Goal: Manage account settings

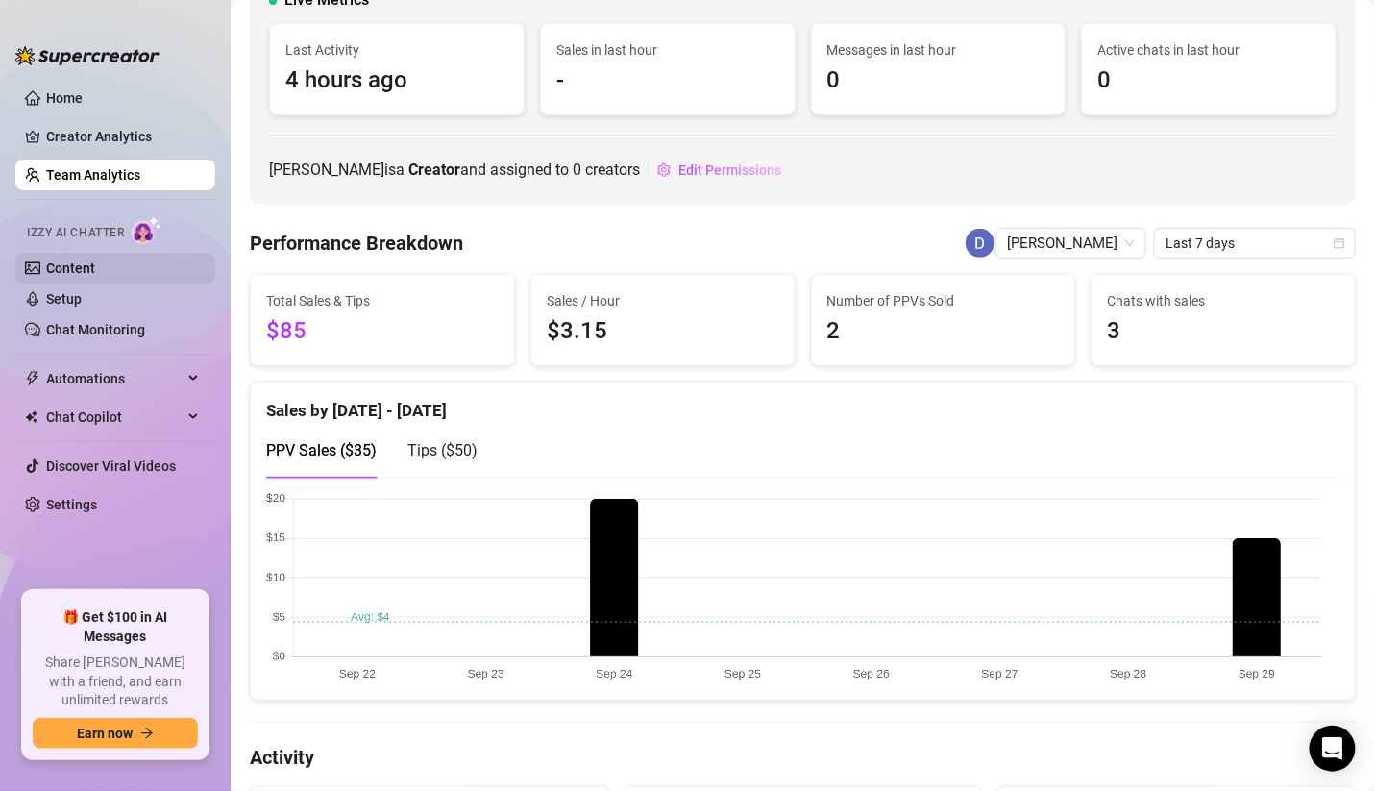
click at [91, 273] on link "Content" at bounding box center [70, 267] width 49 height 15
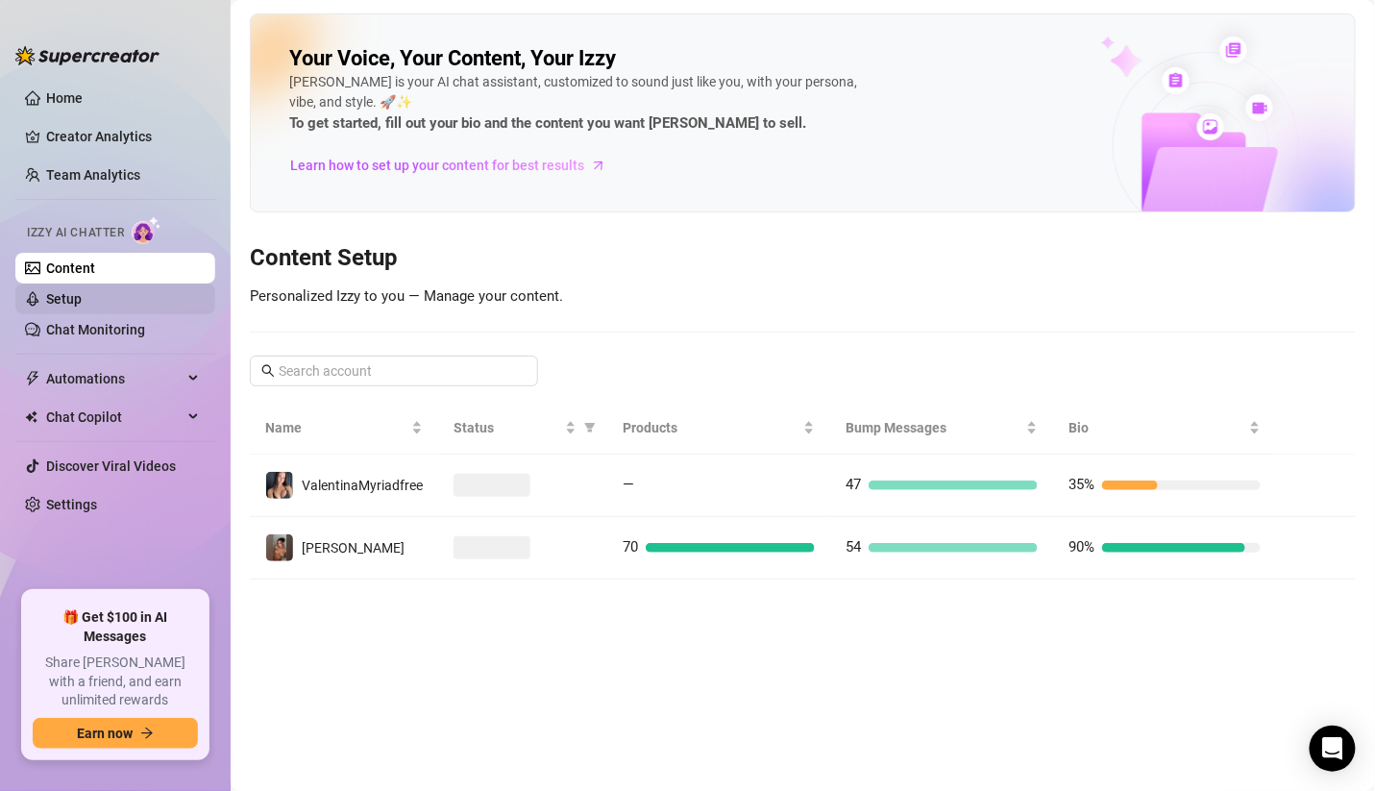
click at [82, 305] on link "Setup" at bounding box center [64, 298] width 36 height 15
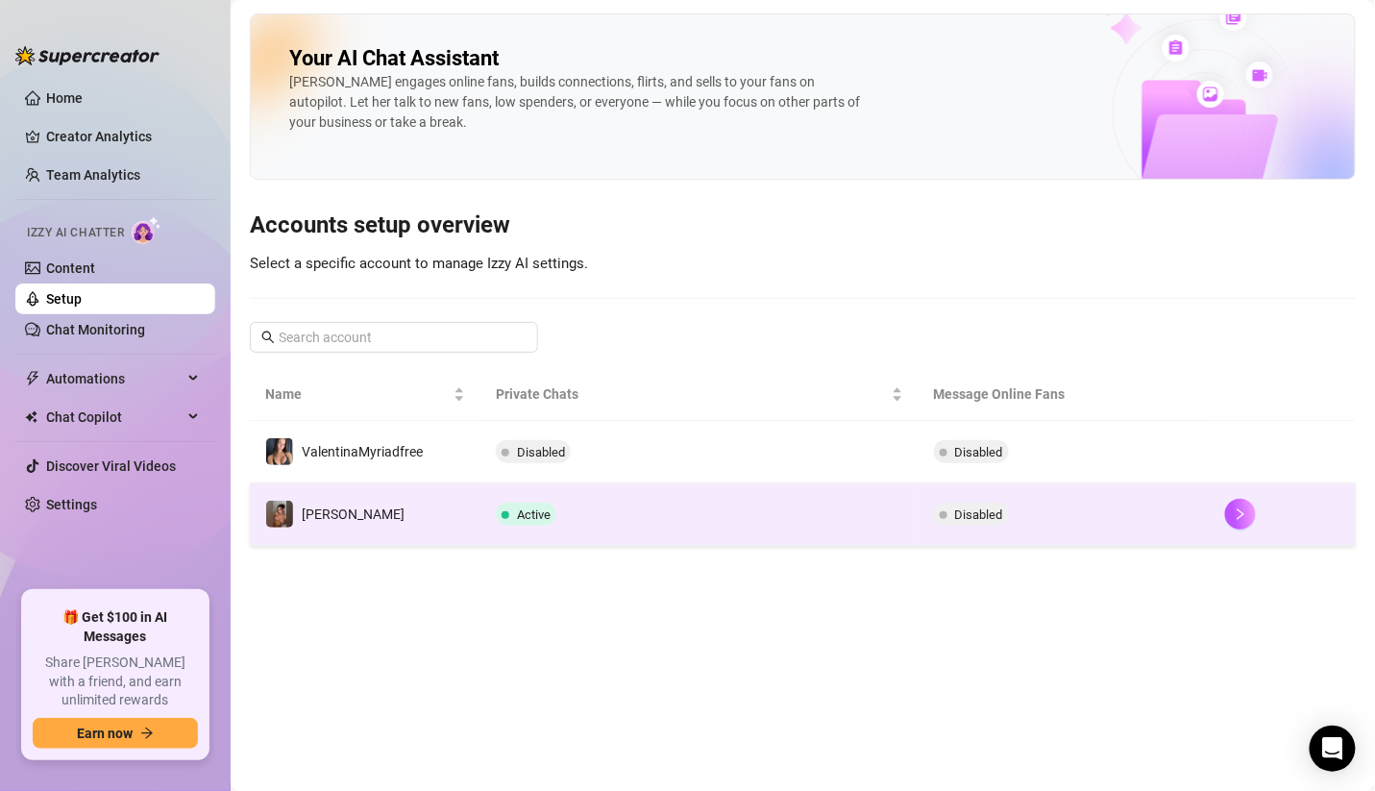
click at [742, 532] on td "Active" at bounding box center [698, 514] width 437 height 62
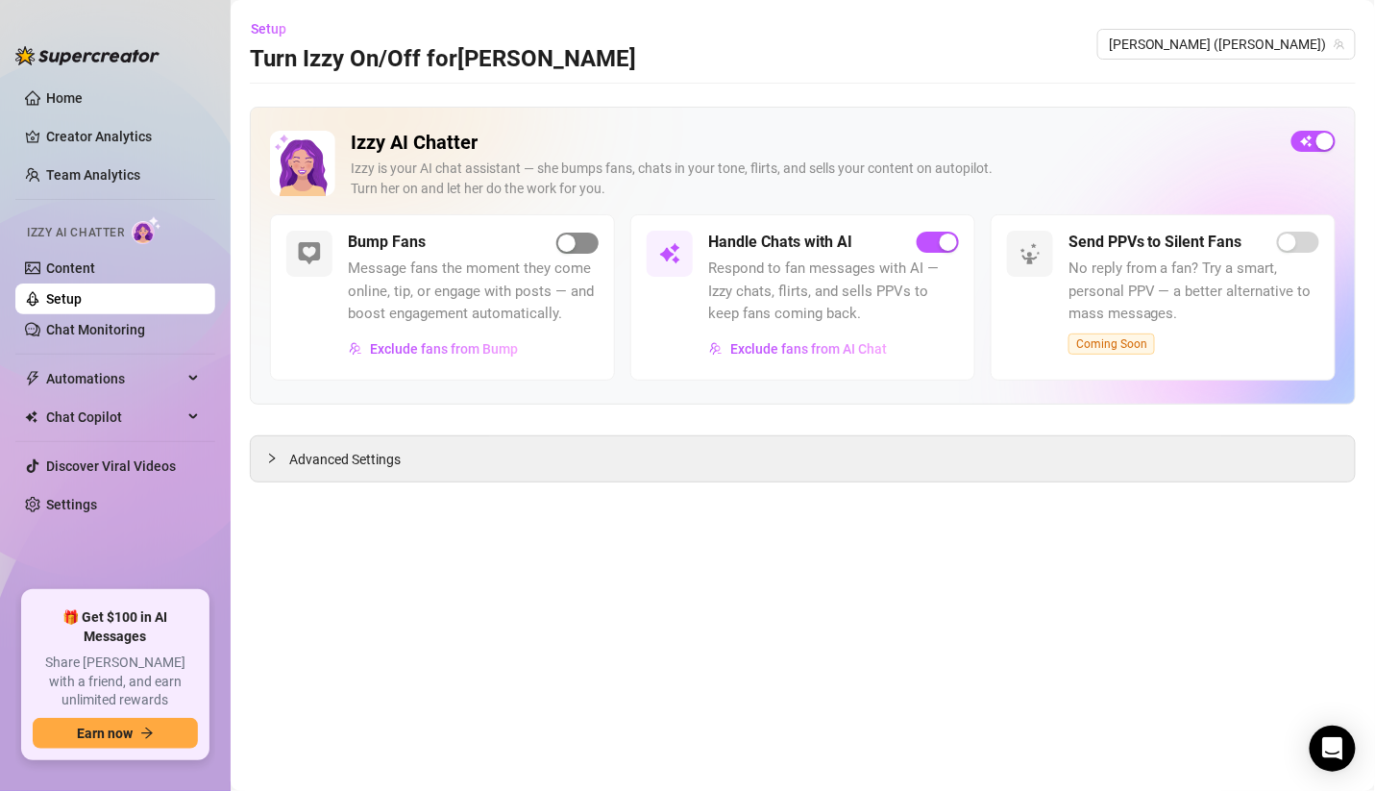
click at [572, 234] on div "button" at bounding box center [566, 242] width 17 height 17
click at [365, 454] on span "Advanced Settings" at bounding box center [344, 459] width 111 height 21
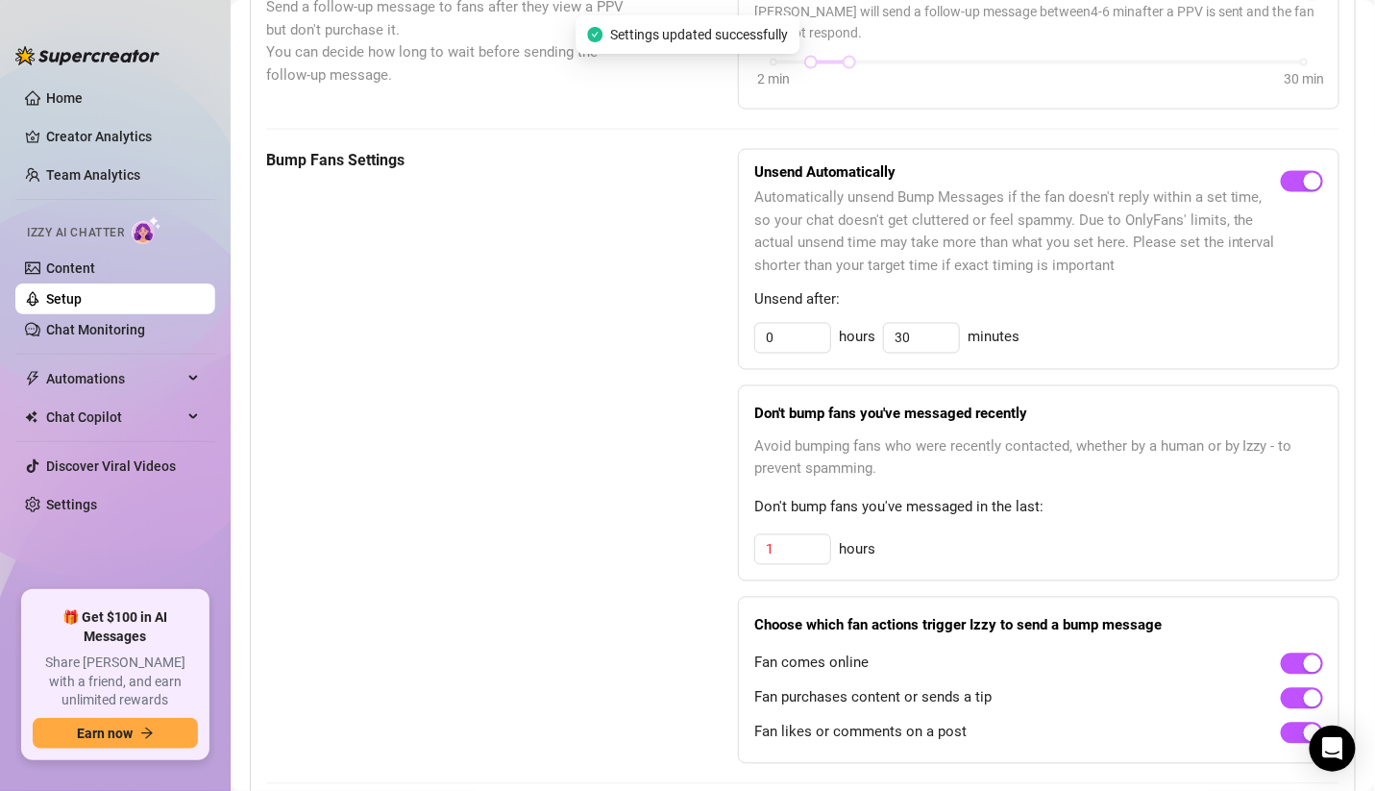
scroll to position [844, 0]
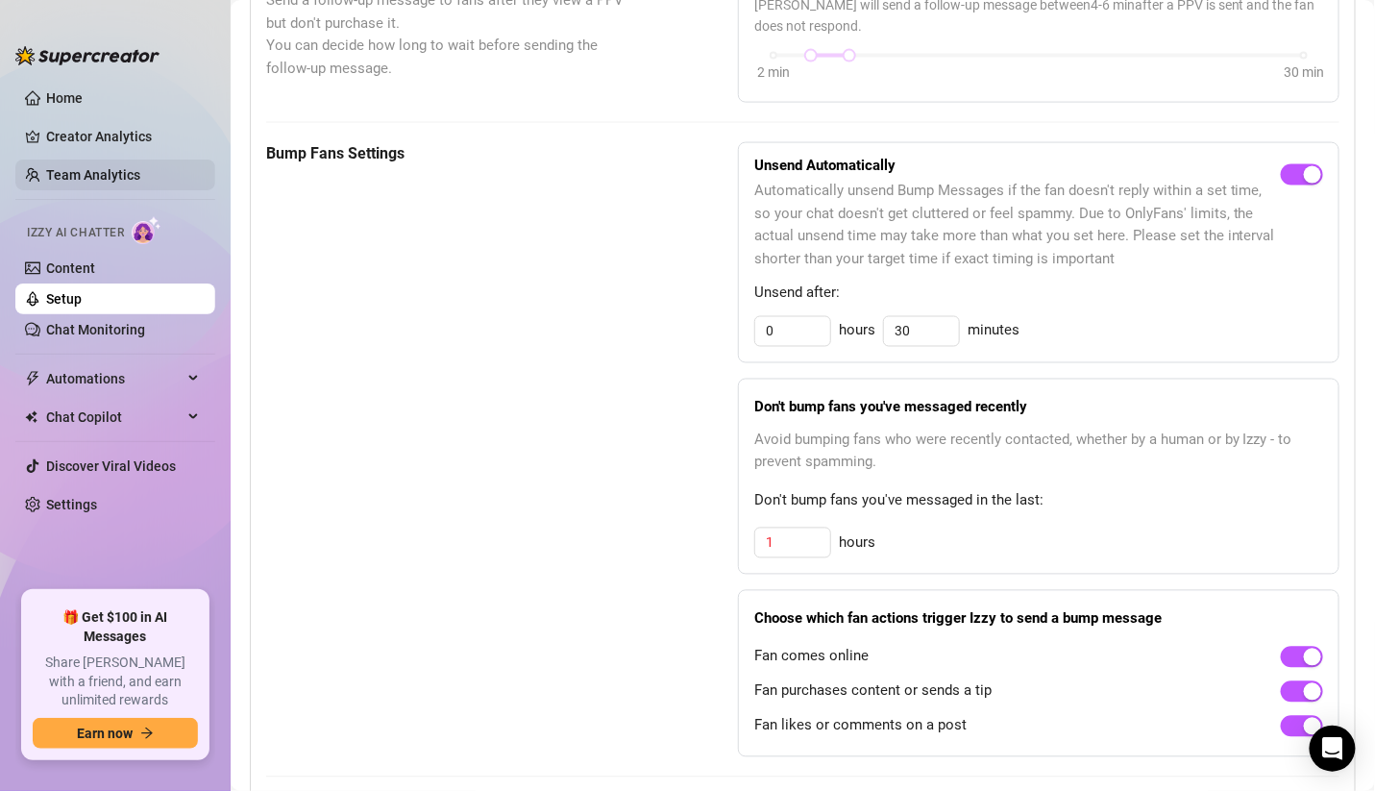
click at [133, 180] on link "Team Analytics" at bounding box center [93, 174] width 94 height 15
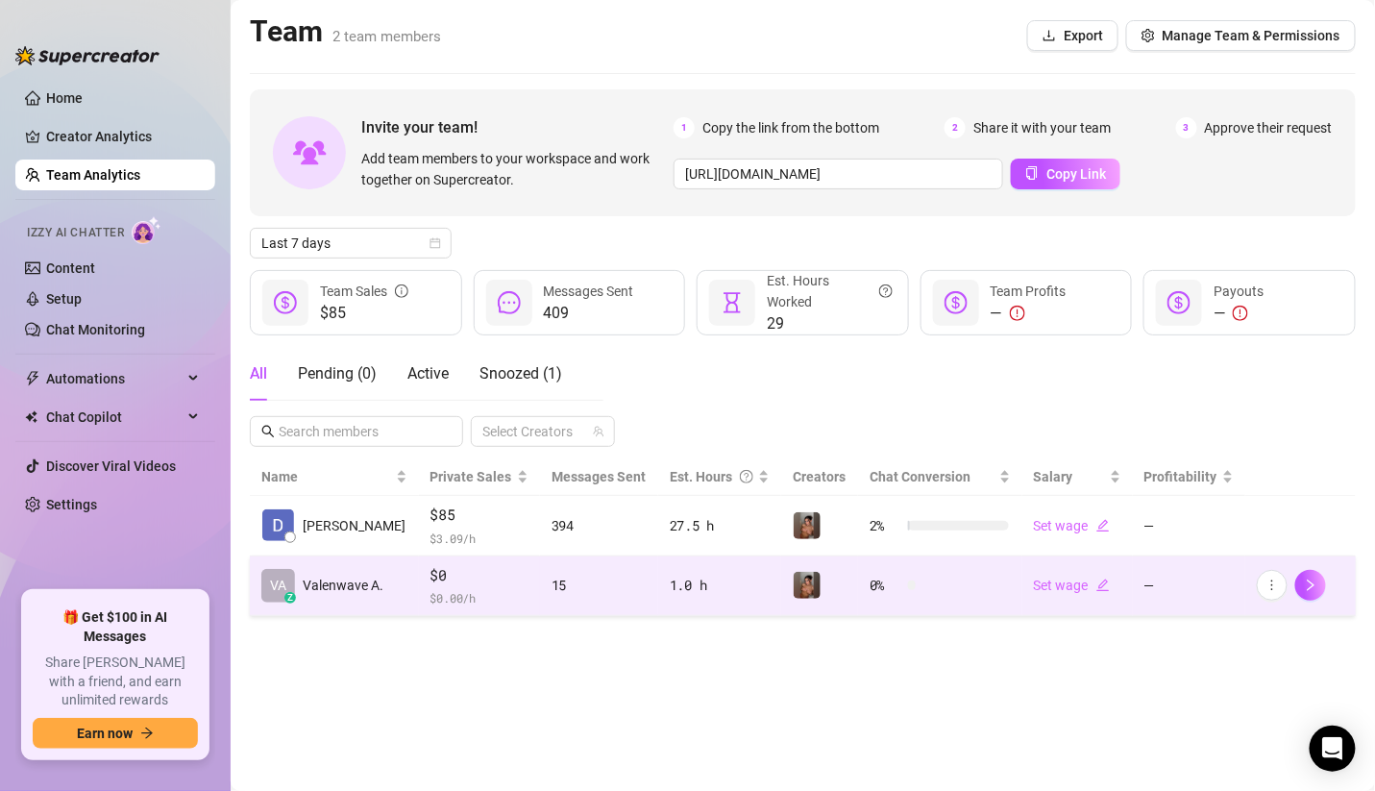
click at [1180, 580] on td "—" at bounding box center [1189, 586] width 112 height 61
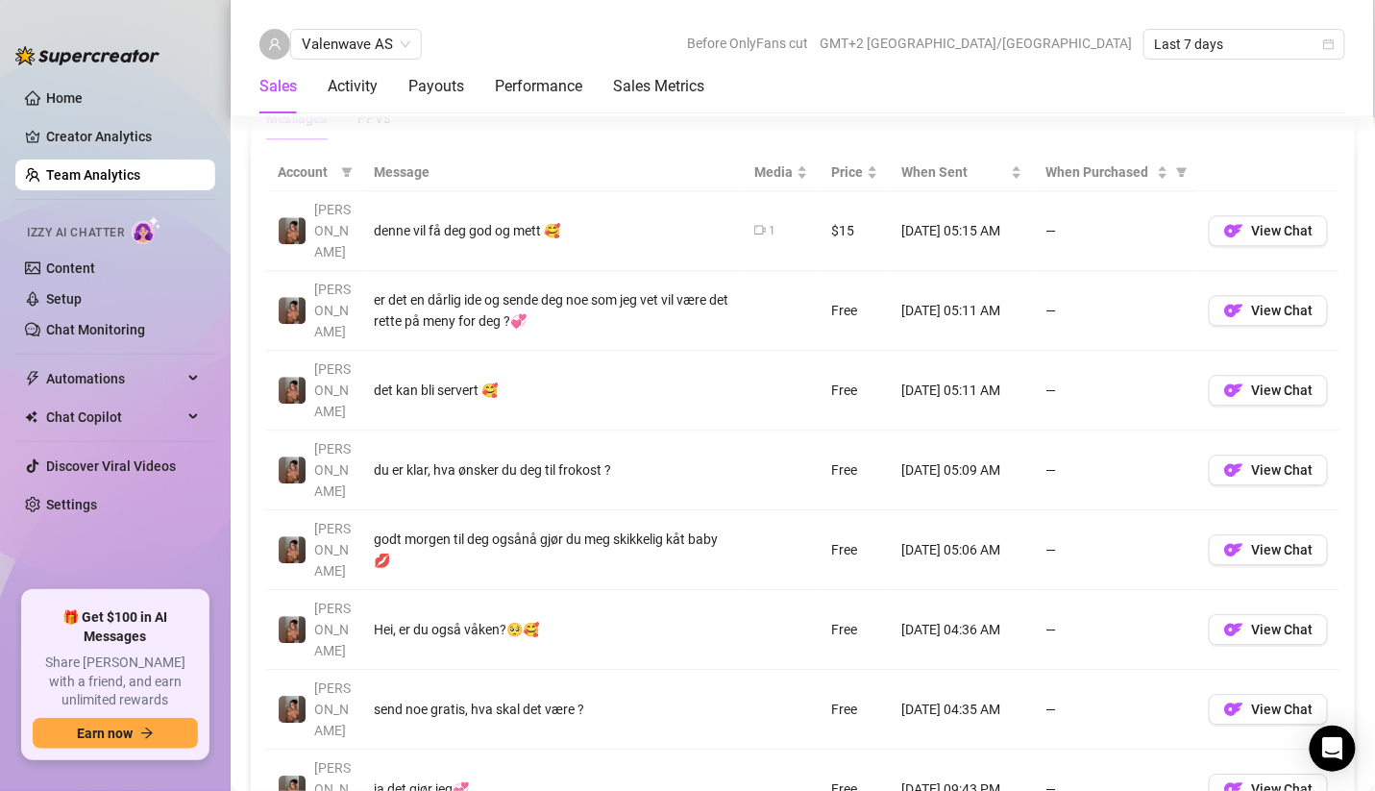
scroll to position [1375, 0]
